Goal: Book appointment/travel/reservation

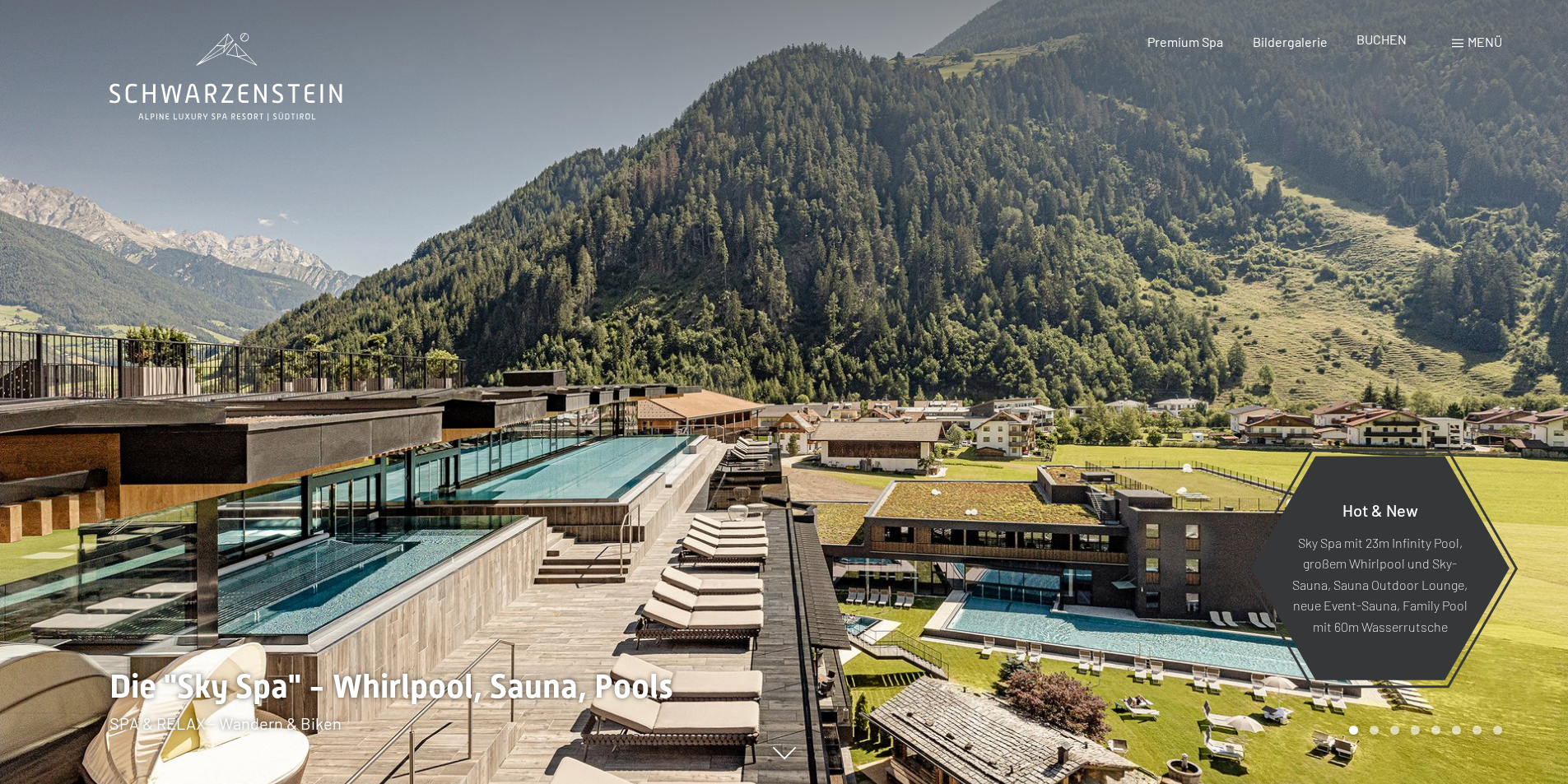
click at [1379, 37] on span "BUCHEN" at bounding box center [1381, 39] width 50 height 16
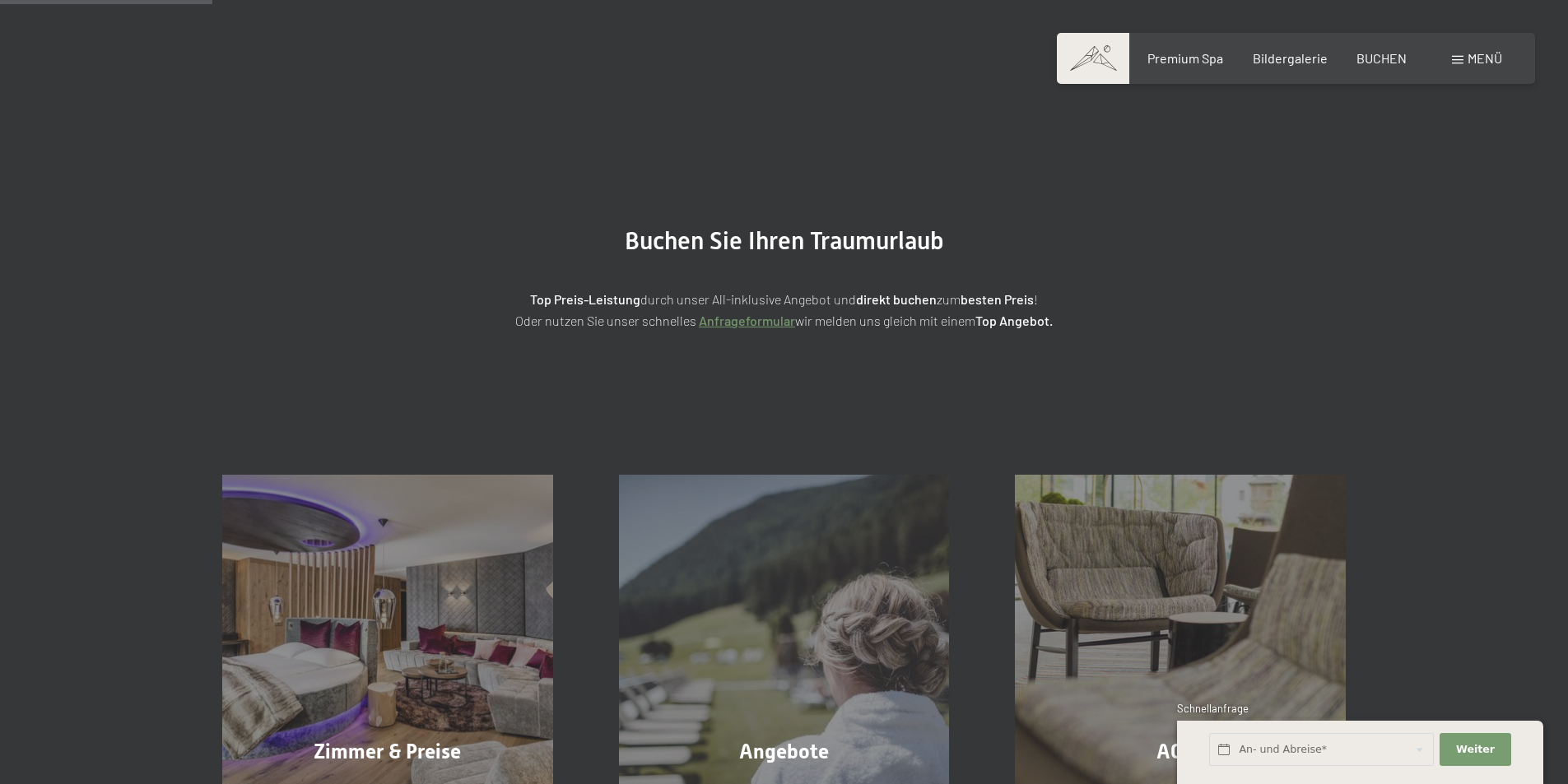
scroll to position [329, 0]
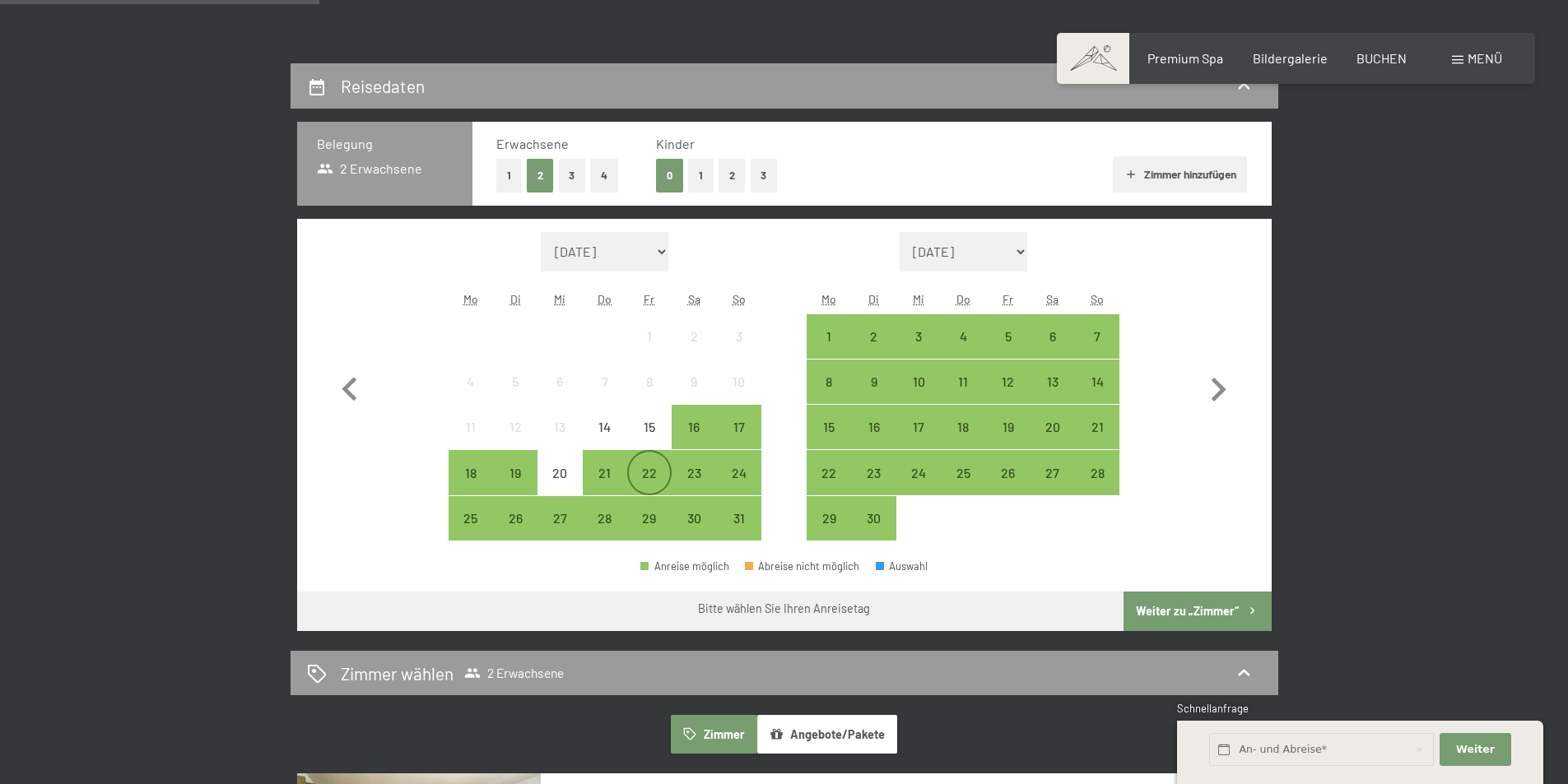
click at [652, 478] on div "22" at bounding box center [650, 487] width 41 height 41
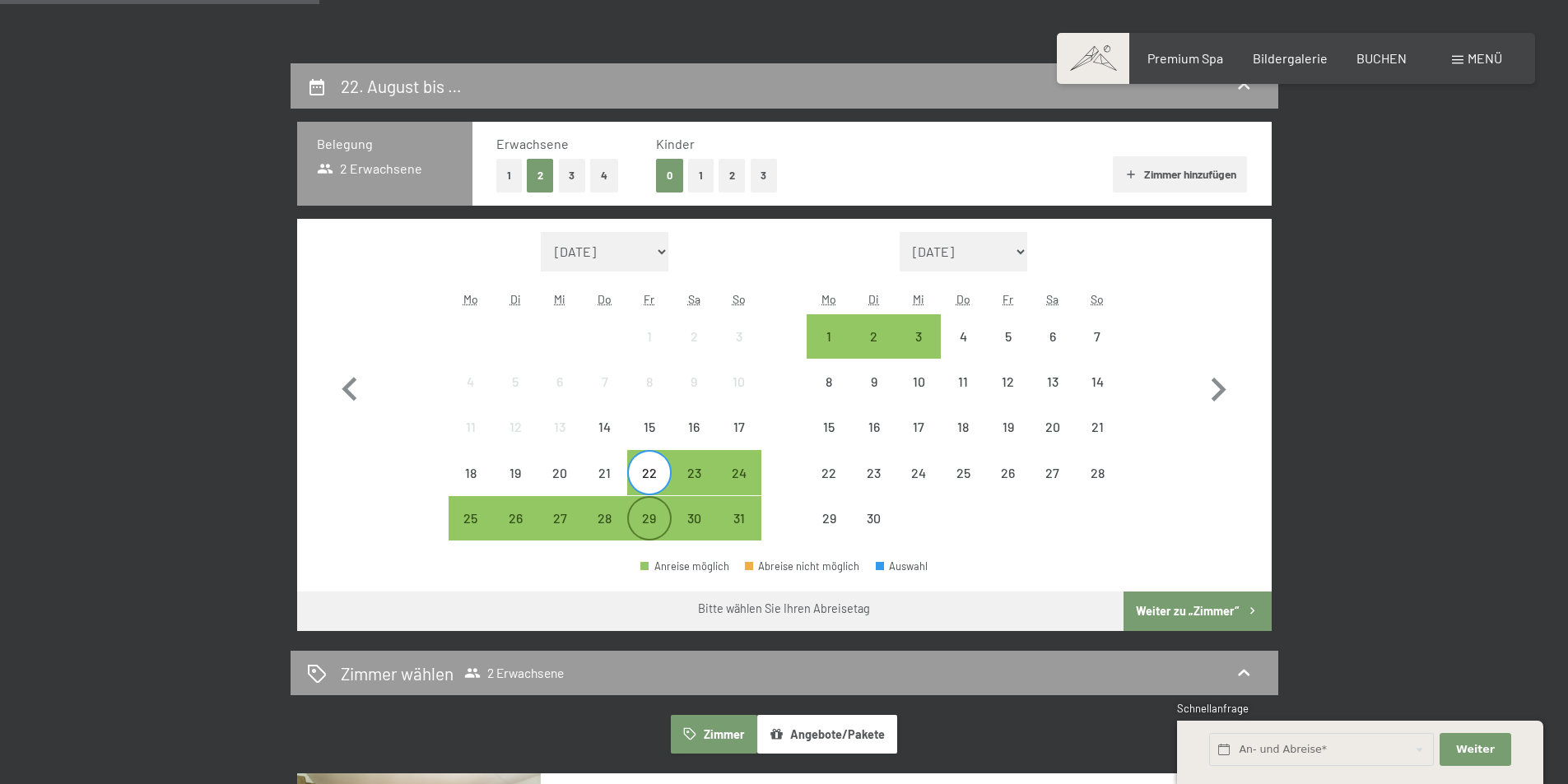
click at [654, 528] on div "29" at bounding box center [650, 532] width 41 height 41
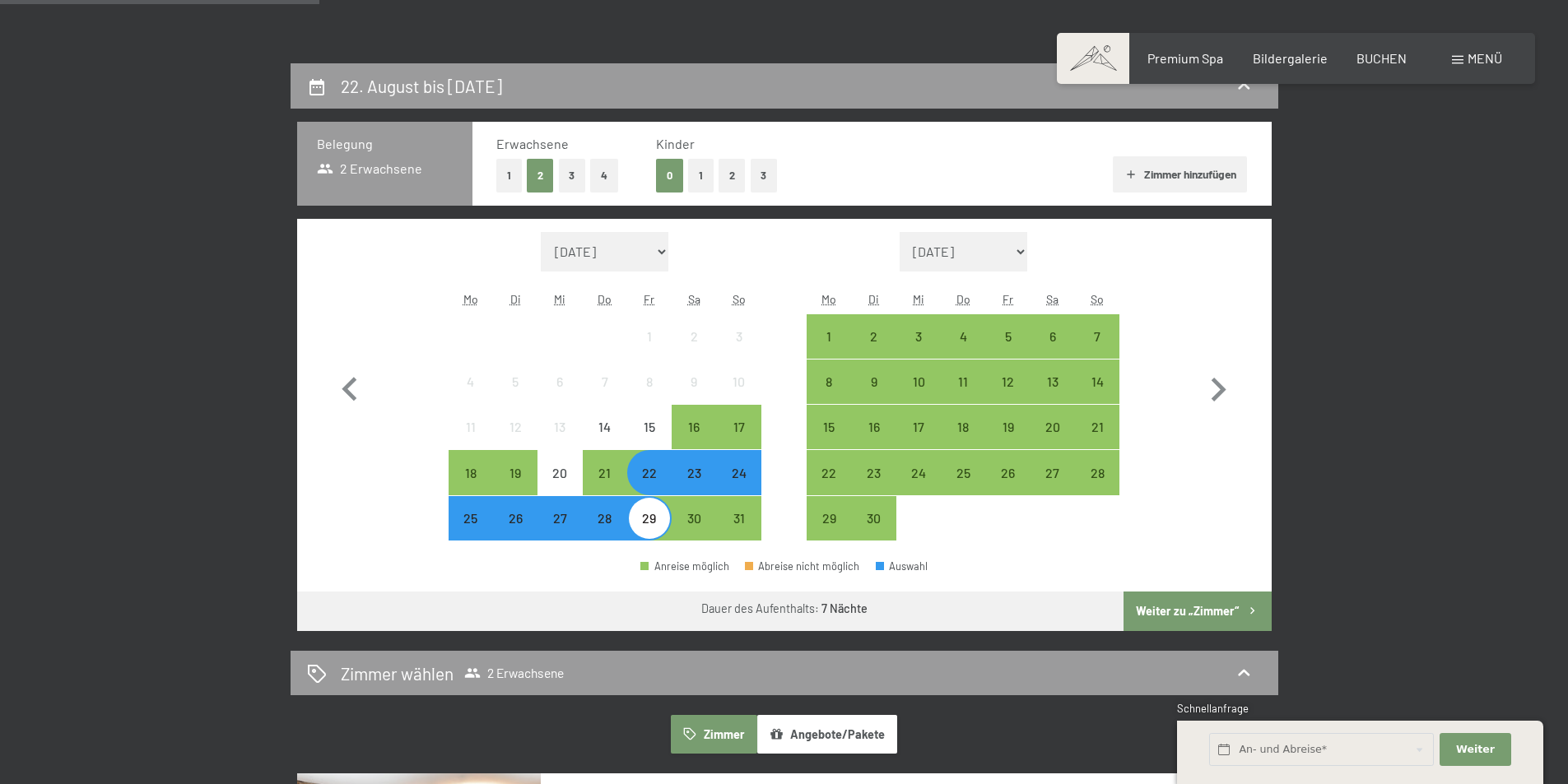
click at [501, 184] on button "1" at bounding box center [508, 176] width 25 height 34
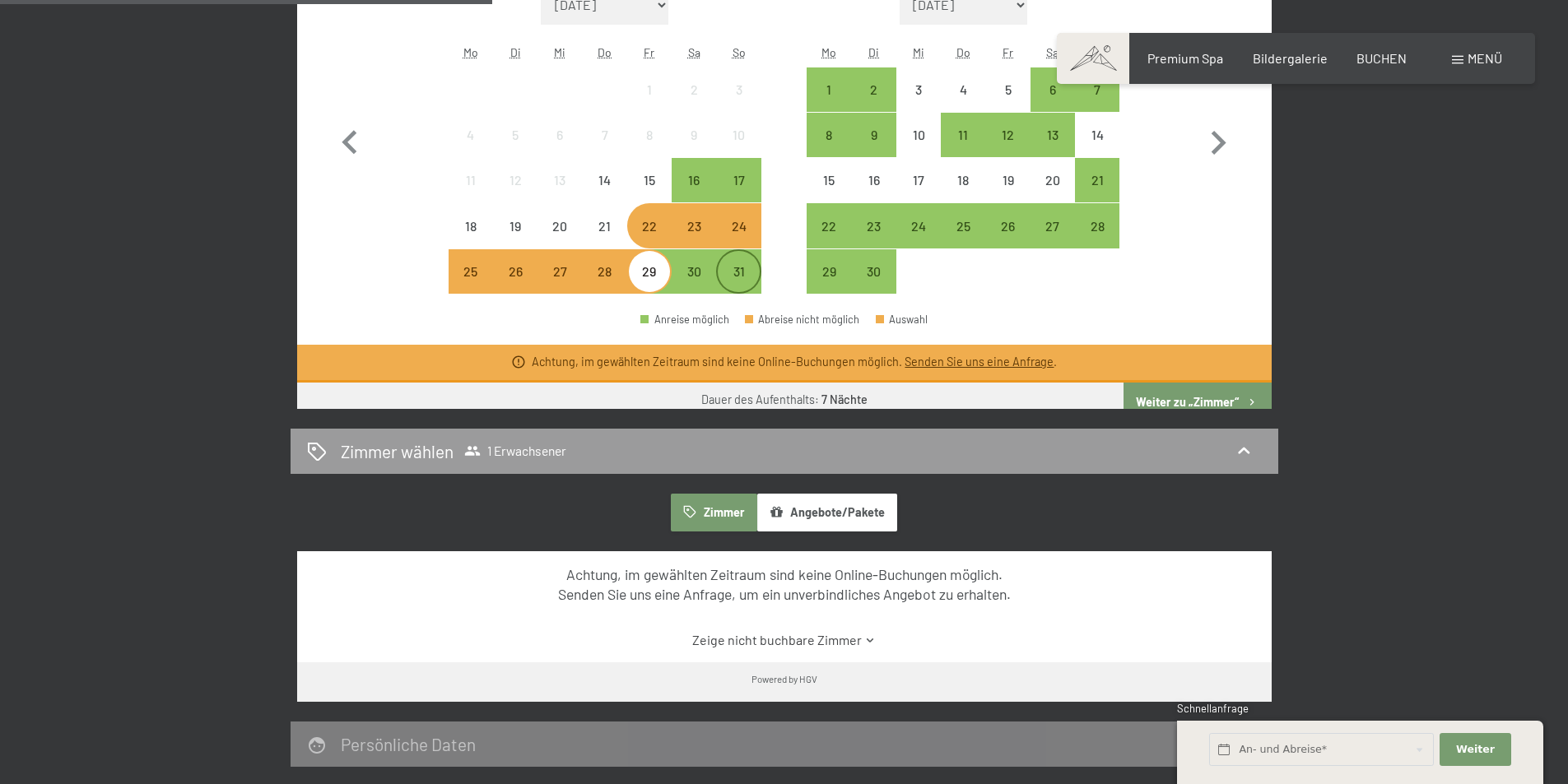
scroll to position [494, 0]
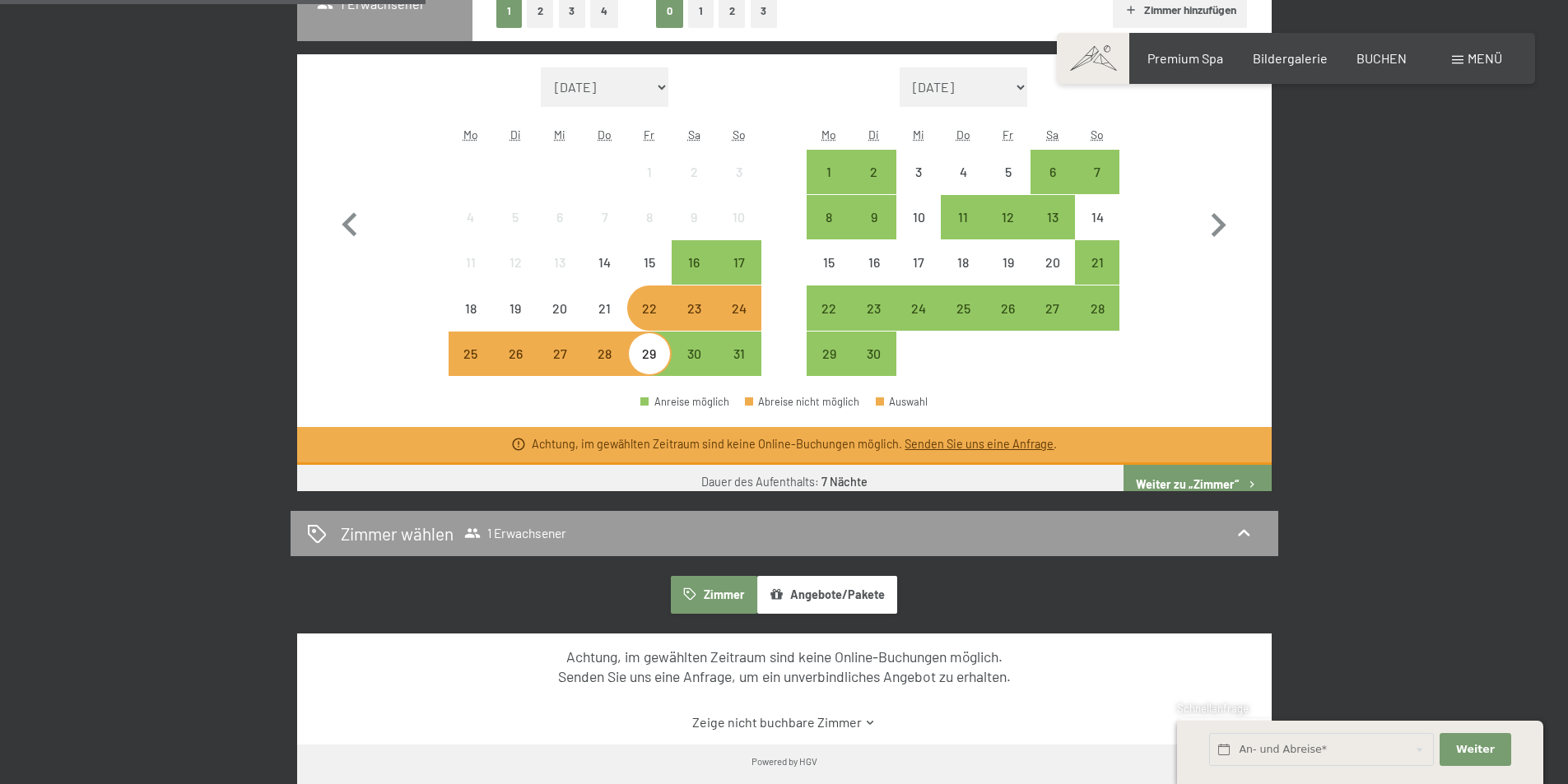
click at [540, 11] on button "2" at bounding box center [540, 11] width 27 height 34
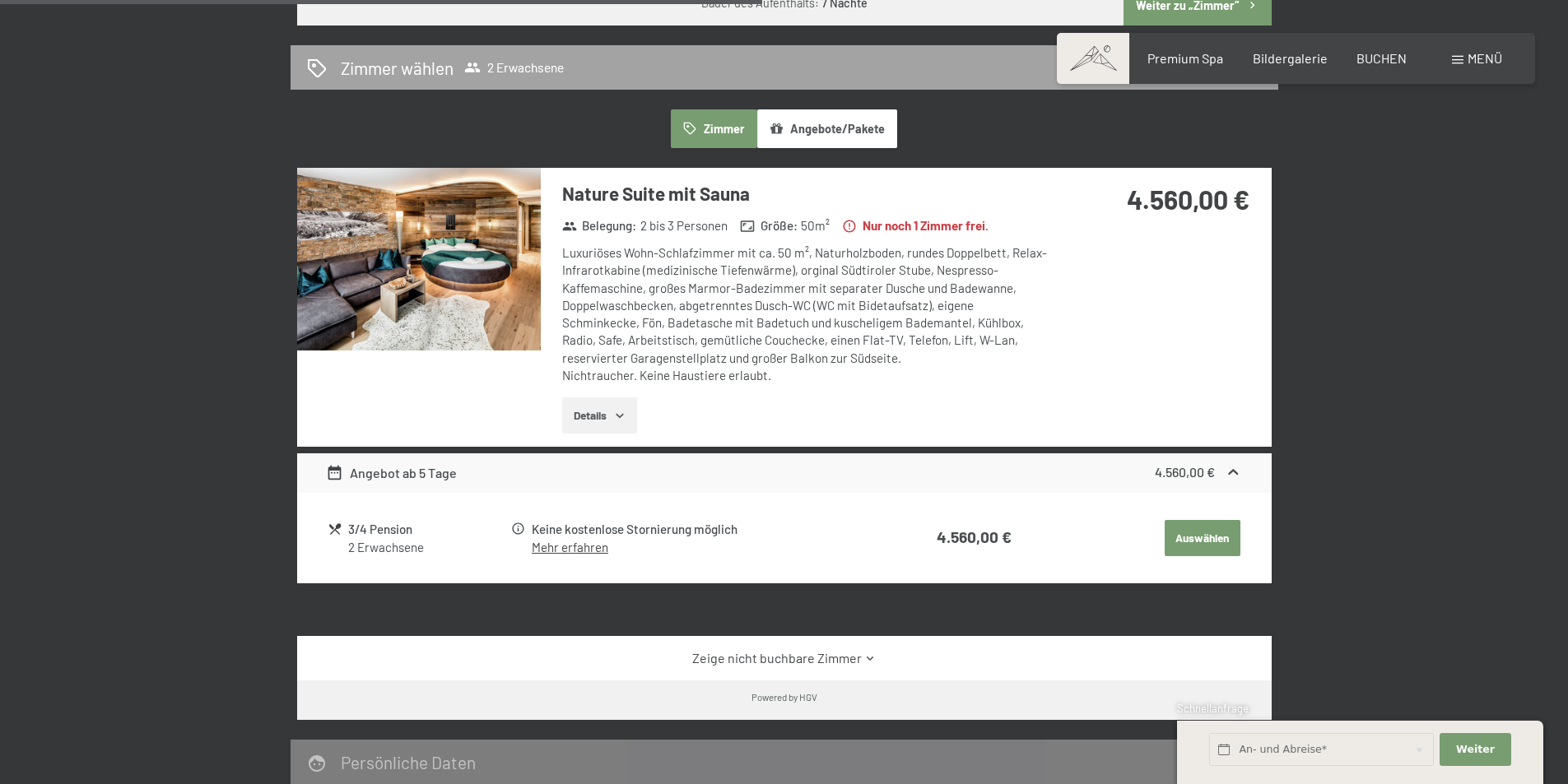
scroll to position [1070, 0]
